Goal: Go to known website: Access a specific website the user already knows

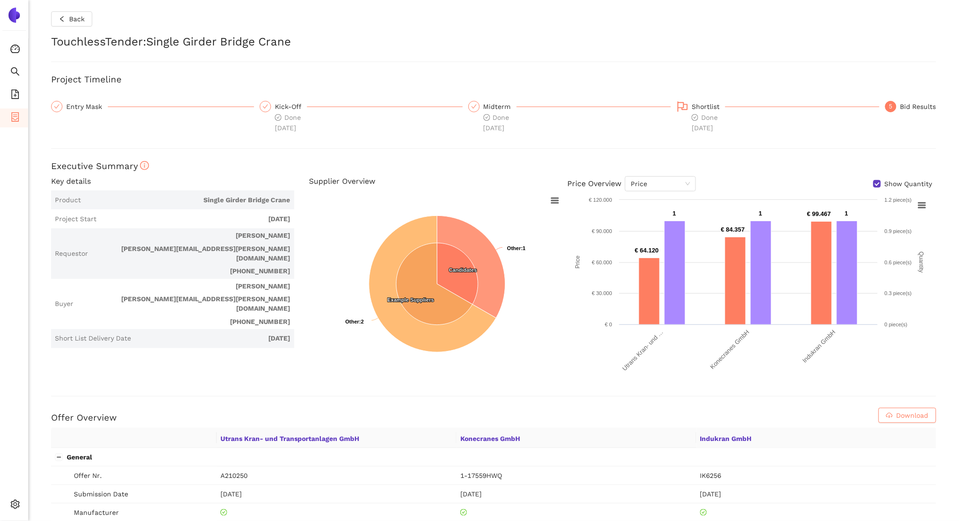
scroll to position [0, 0]
click at [43, 504] on icon "logout" at bounding box center [39, 507] width 7 height 7
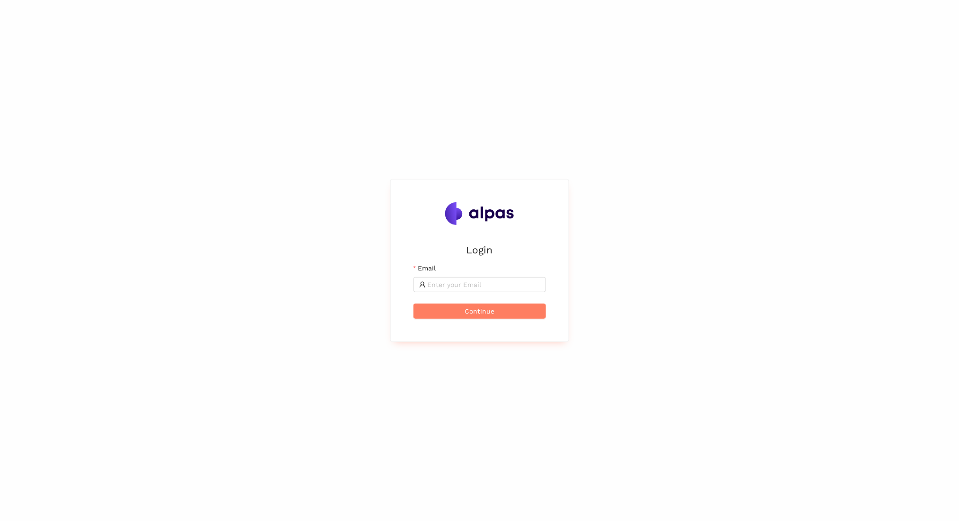
click at [3, 322] on div "Login Email Continue" at bounding box center [479, 260] width 959 height 521
click at [883, 102] on div "Login Email Continue" at bounding box center [479, 260] width 959 height 521
